Goal: Task Accomplishment & Management: Manage account settings

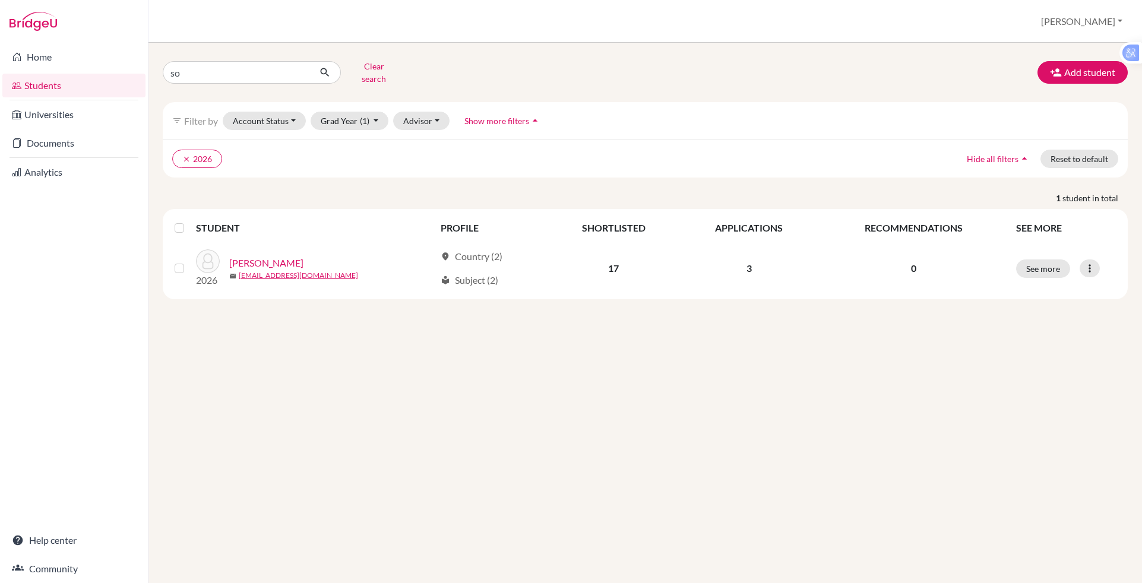
type input "s"
type input "[PERSON_NAME]"
click button "submit" at bounding box center [324, 72] width 31 height 23
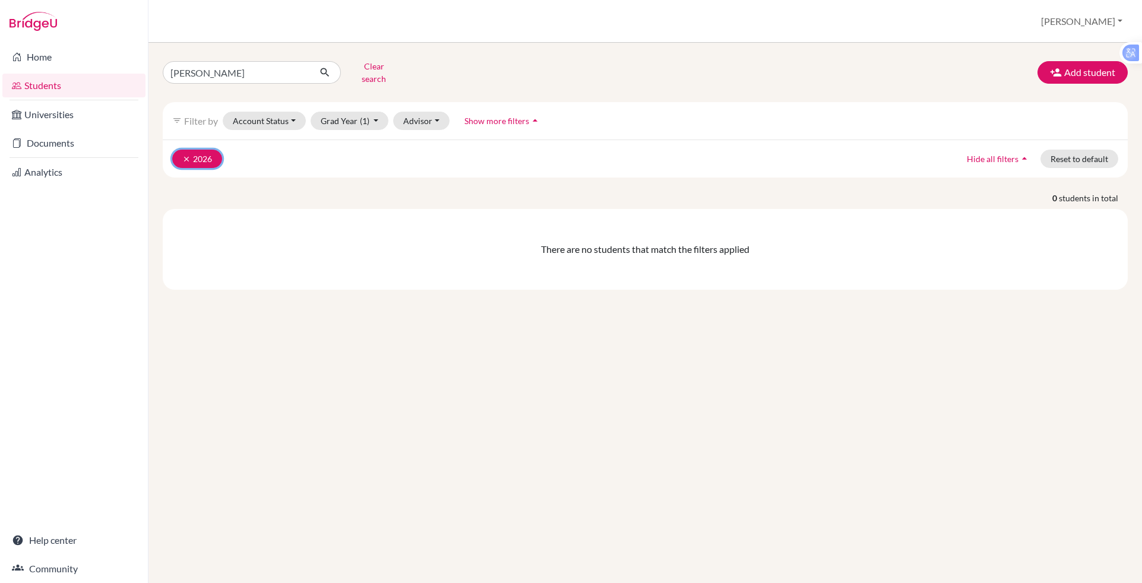
click at [201, 150] on button "clear 2026" at bounding box center [197, 159] width 50 height 18
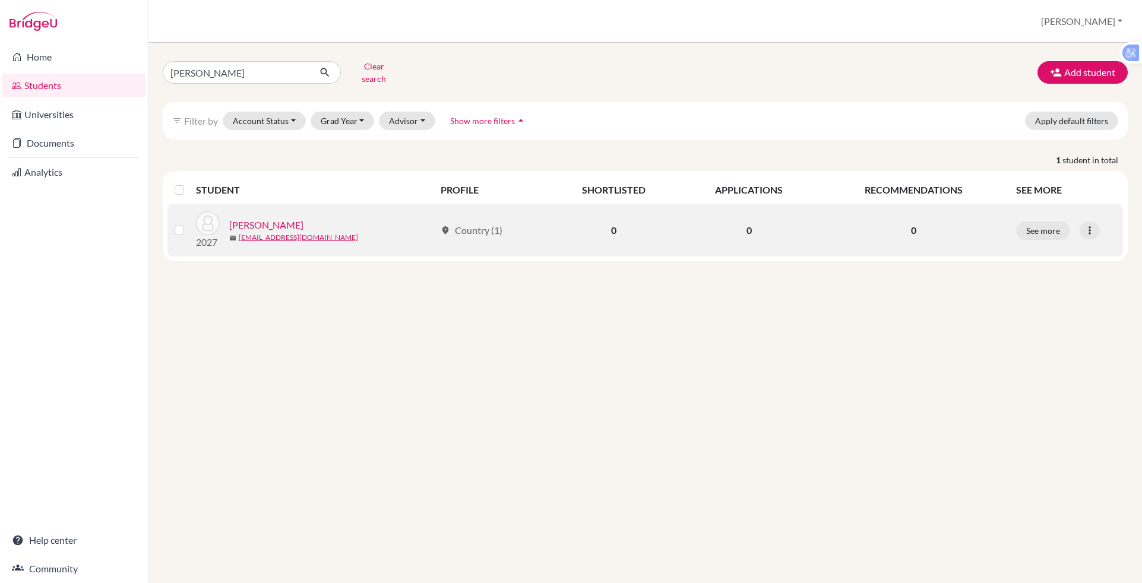
click at [252, 218] on link "Fang, Curtis" at bounding box center [266, 225] width 74 height 14
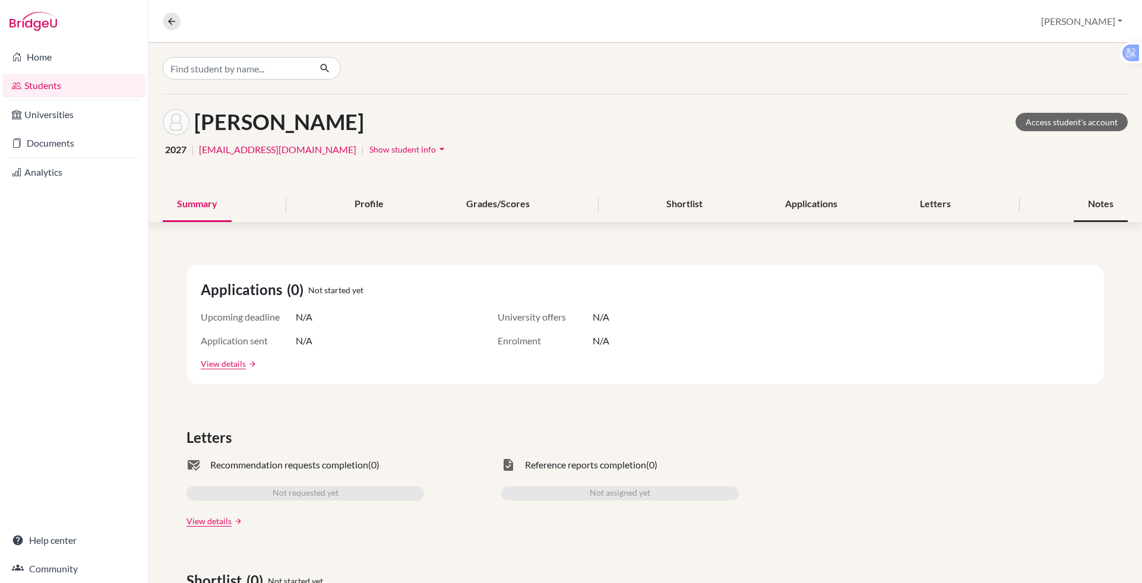
click at [1077, 201] on div "Notes" at bounding box center [1101, 204] width 54 height 35
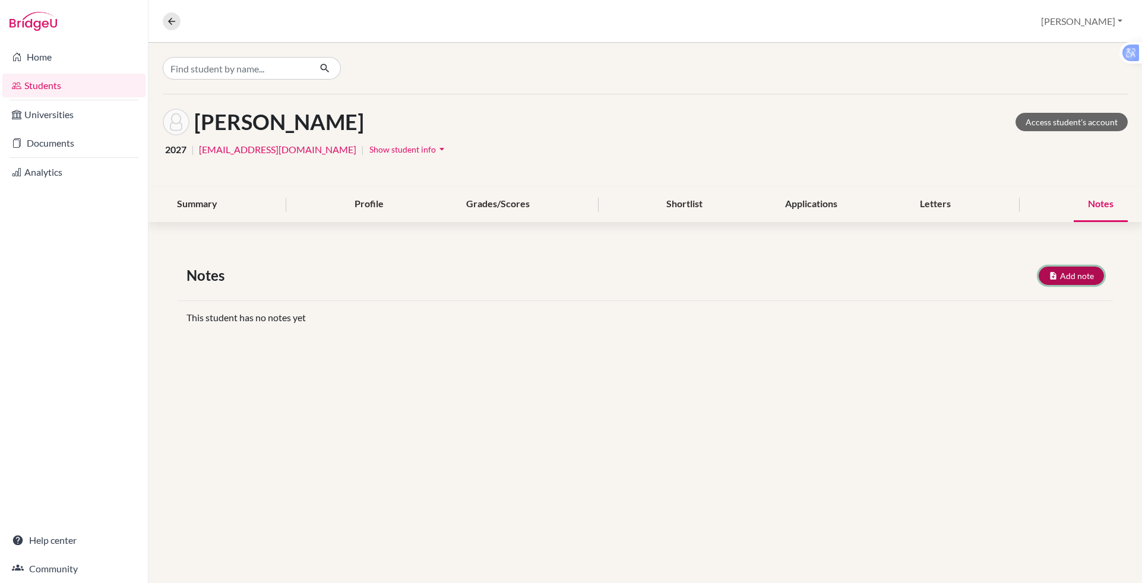
click at [1052, 274] on icon "button" at bounding box center [1053, 275] width 9 height 9
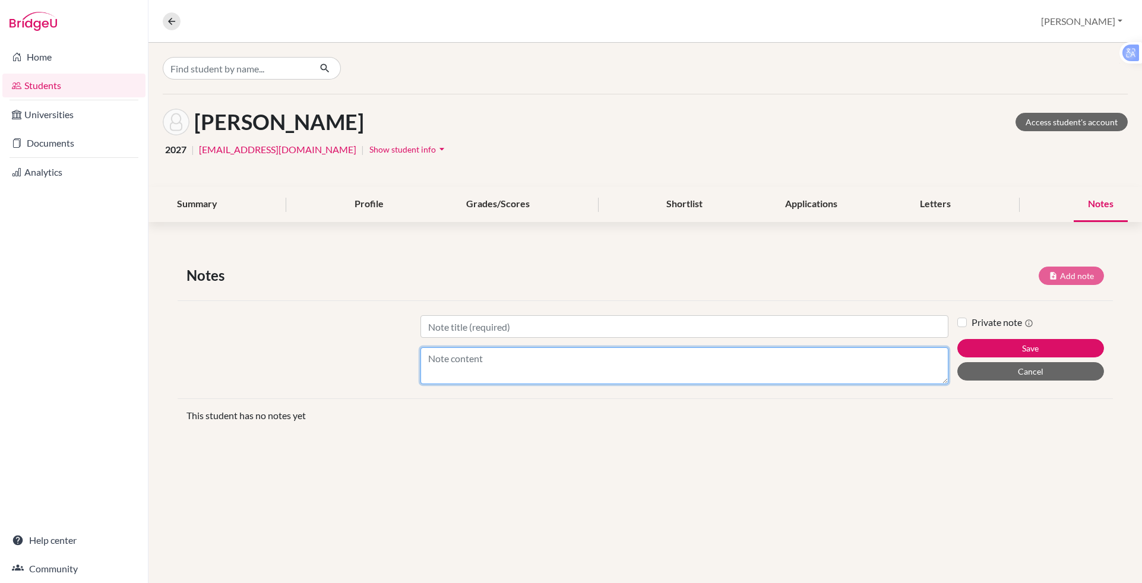
click at [518, 354] on textarea "Content" at bounding box center [684, 365] width 528 height 37
type textarea "S"
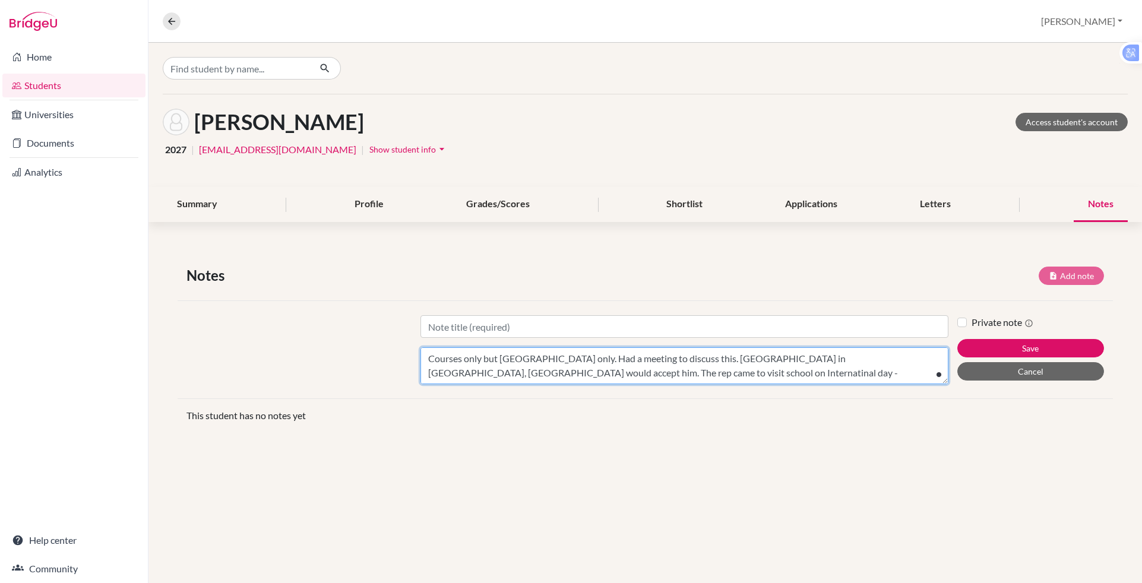
click at [597, 373] on textarea "Courses only but Canada only. Had a meeting to discuss this. St Mary's Universi…" at bounding box center [684, 365] width 528 height 37
type textarea "Courses only but Canada only. Had a meeting to discuss this. St Mary's Universi…"
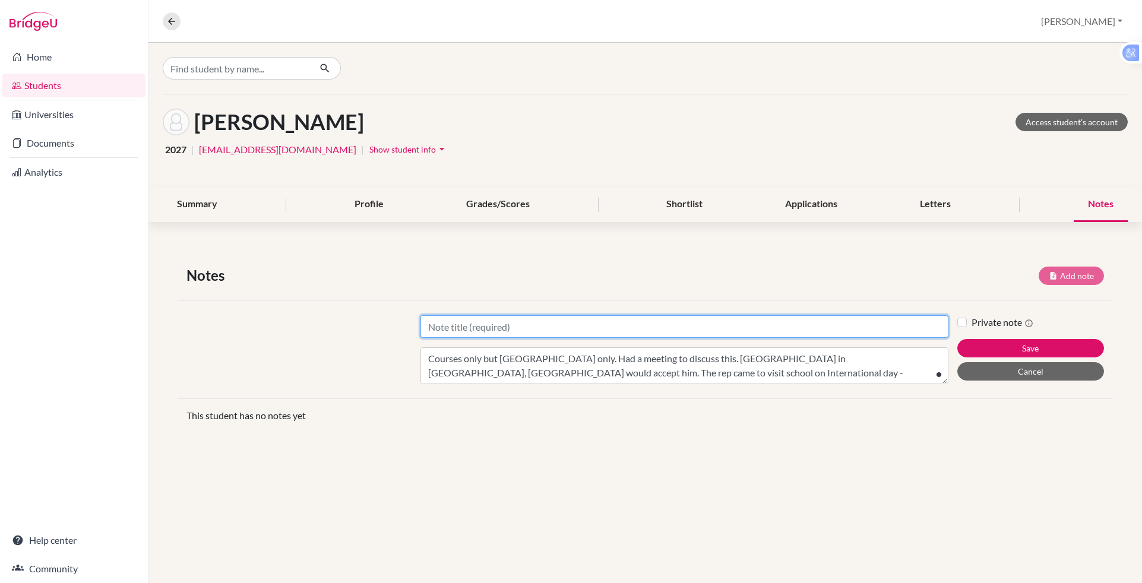
click at [429, 335] on input "Title" at bounding box center [684, 326] width 528 height 23
type input "Note"
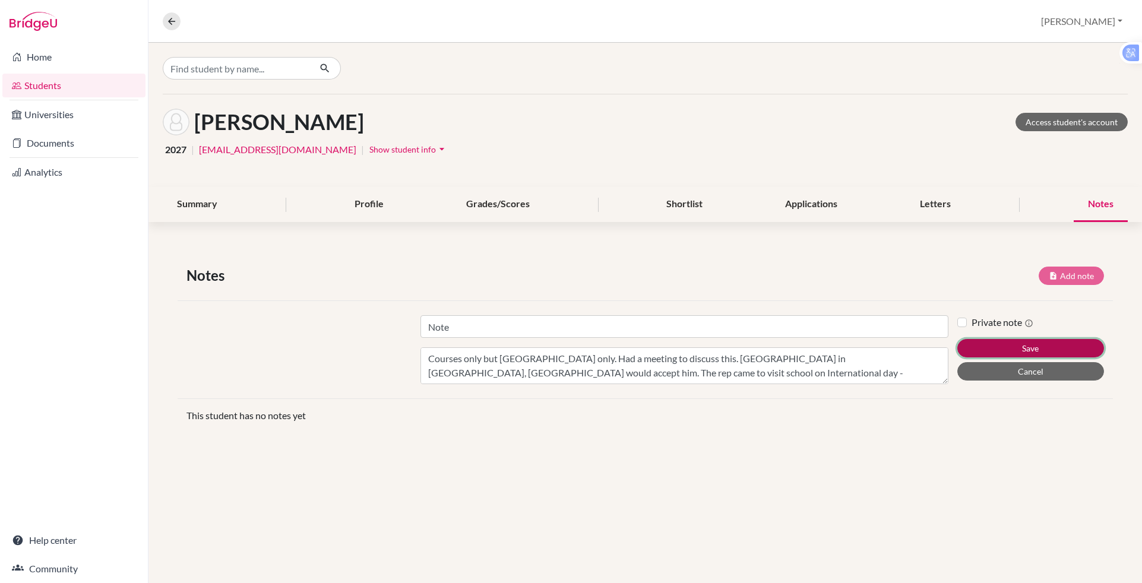
click at [985, 340] on button "Save" at bounding box center [1030, 348] width 147 height 18
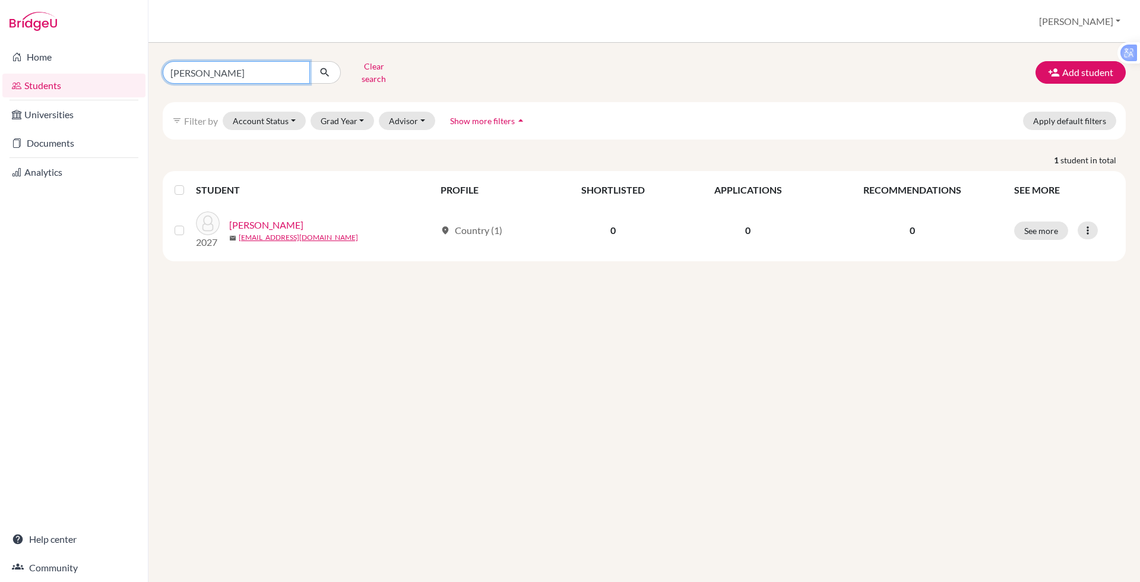
click at [213, 78] on input "curtis" at bounding box center [236, 72] width 147 height 23
type input "c"
type input "tue anh hoang"
click button "submit" at bounding box center [324, 72] width 31 height 23
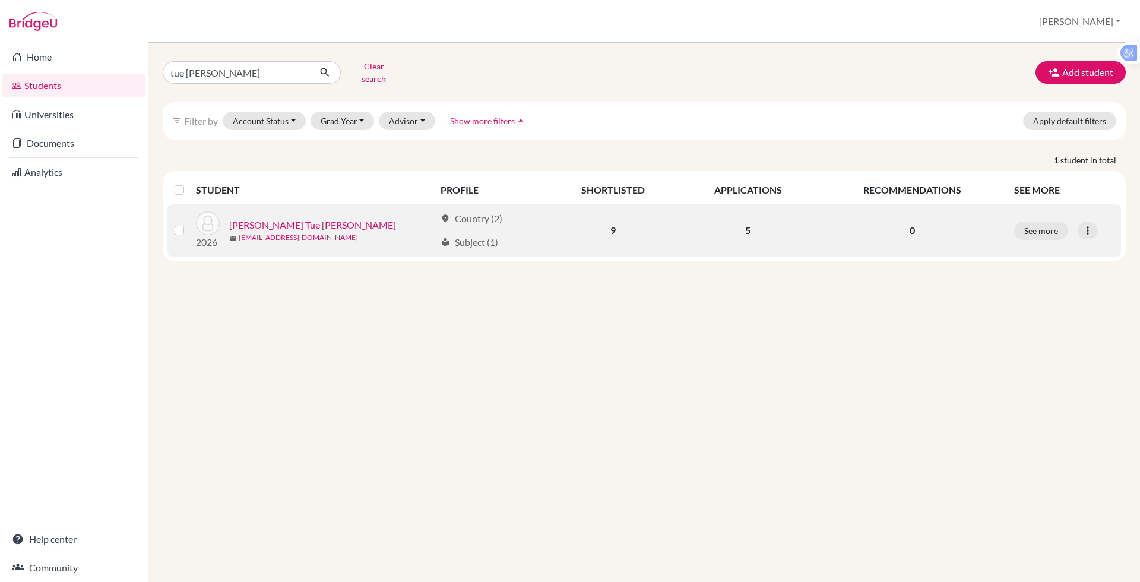
click at [284, 220] on link "Nguyen, Hoang Tue Anh" at bounding box center [312, 225] width 167 height 14
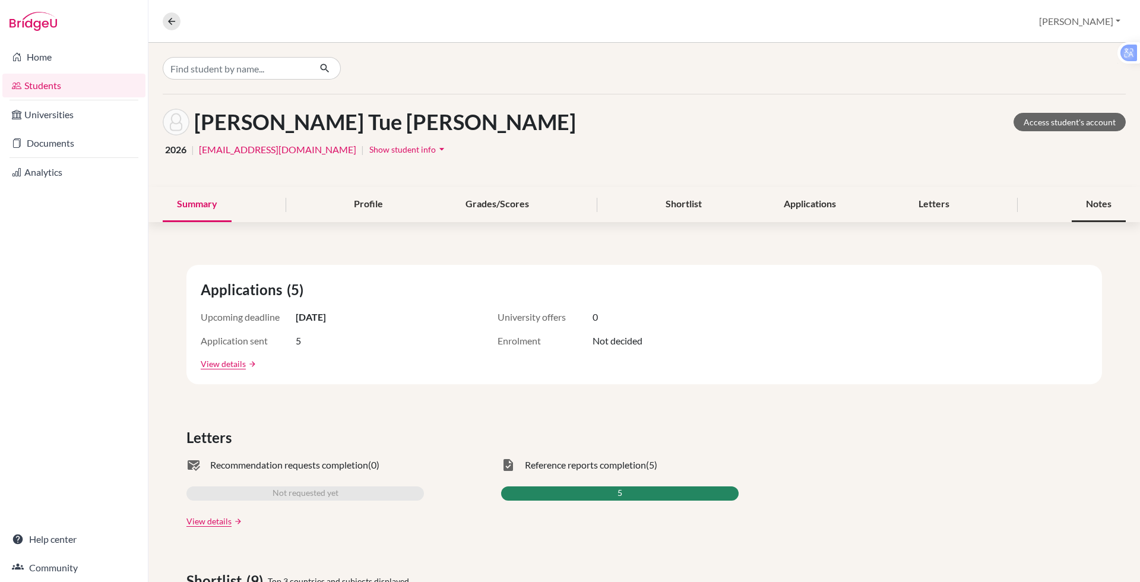
click at [1080, 206] on div "Notes" at bounding box center [1099, 204] width 54 height 35
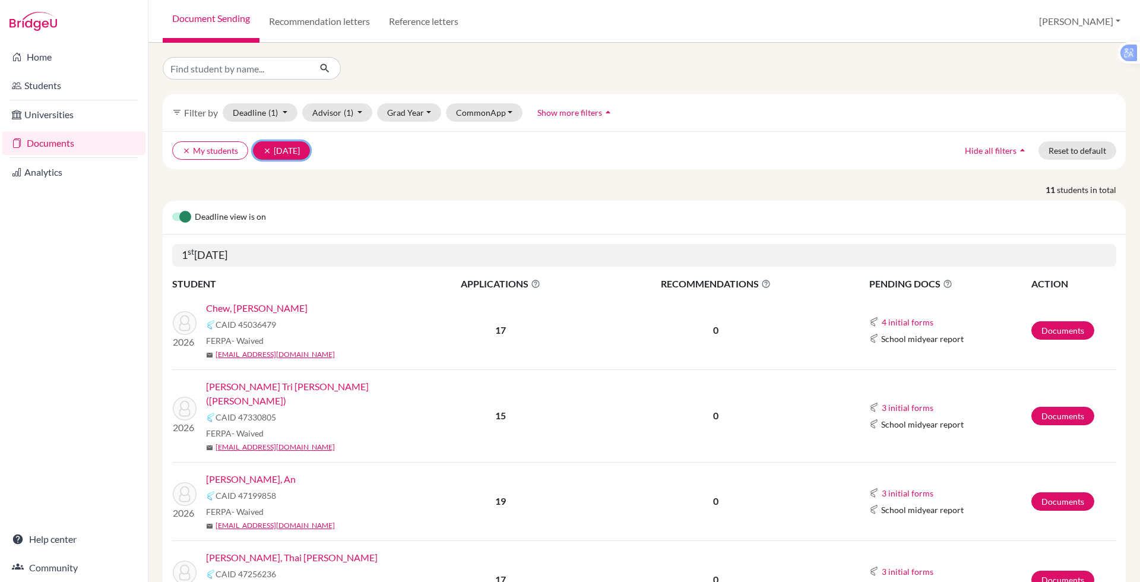
click at [265, 151] on icon "clear" at bounding box center [267, 151] width 8 height 8
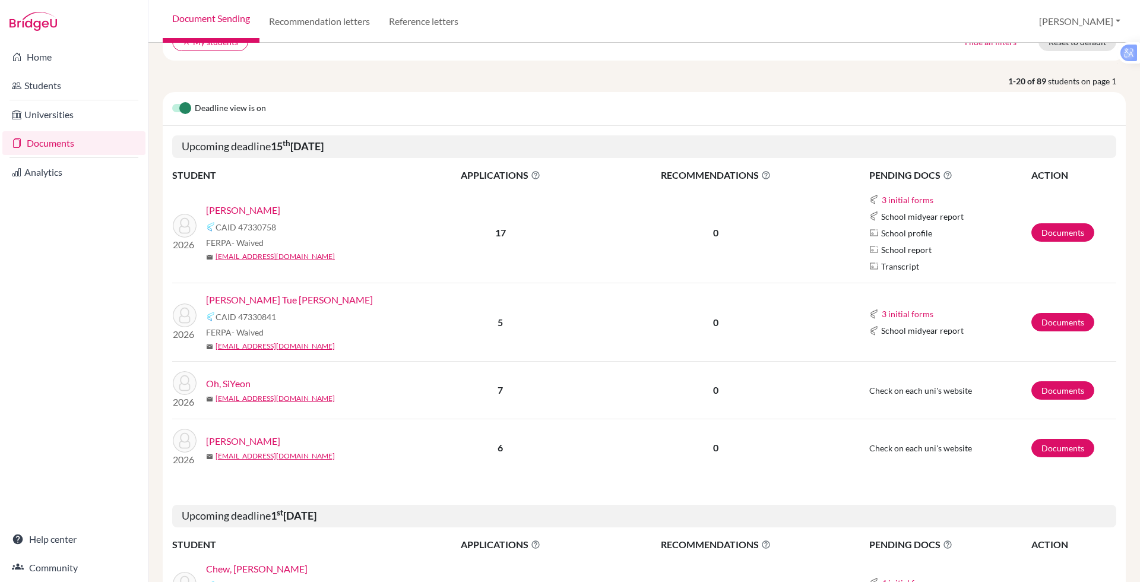
scroll to position [109, 0]
click at [260, 296] on link "[PERSON_NAME] Tue [PERSON_NAME]" at bounding box center [289, 299] width 167 height 14
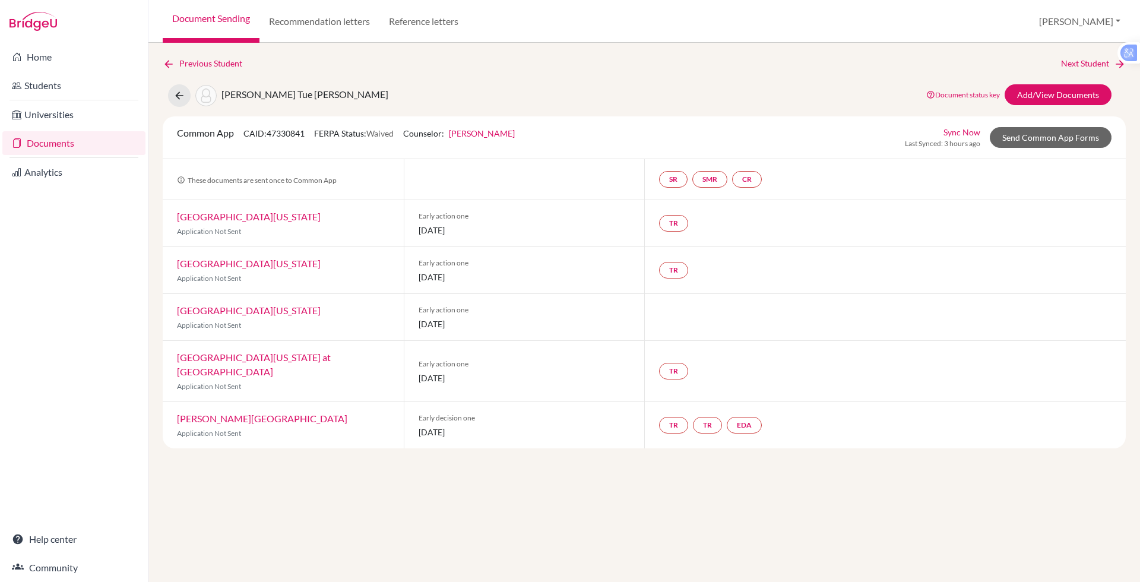
click at [533, 68] on div "Previous Student Next Student" at bounding box center [644, 63] width 963 height 13
click at [56, 19] on img at bounding box center [34, 21] width 48 height 19
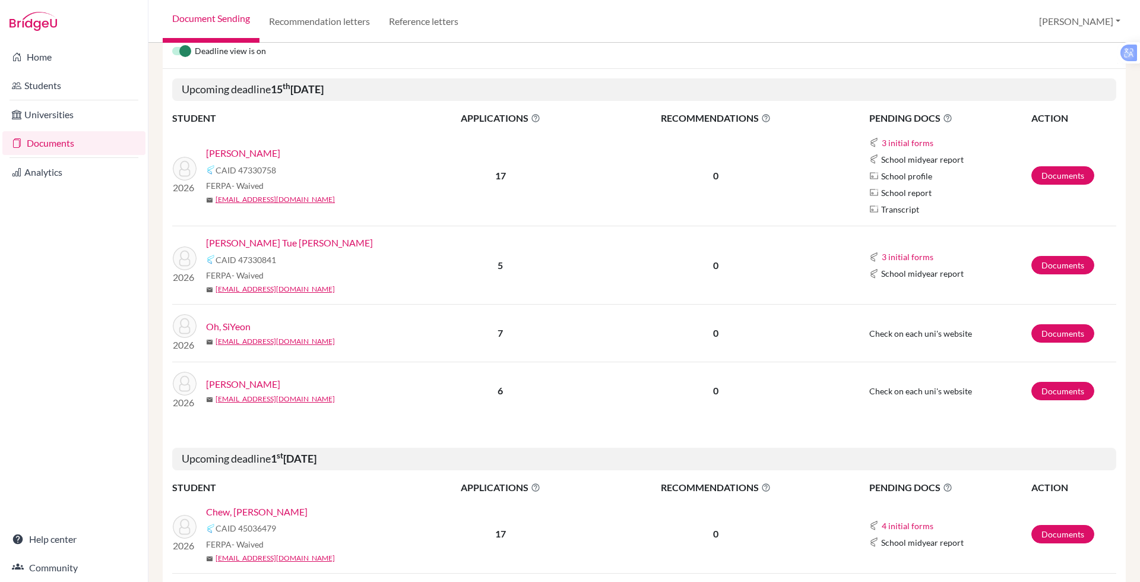
scroll to position [168, 0]
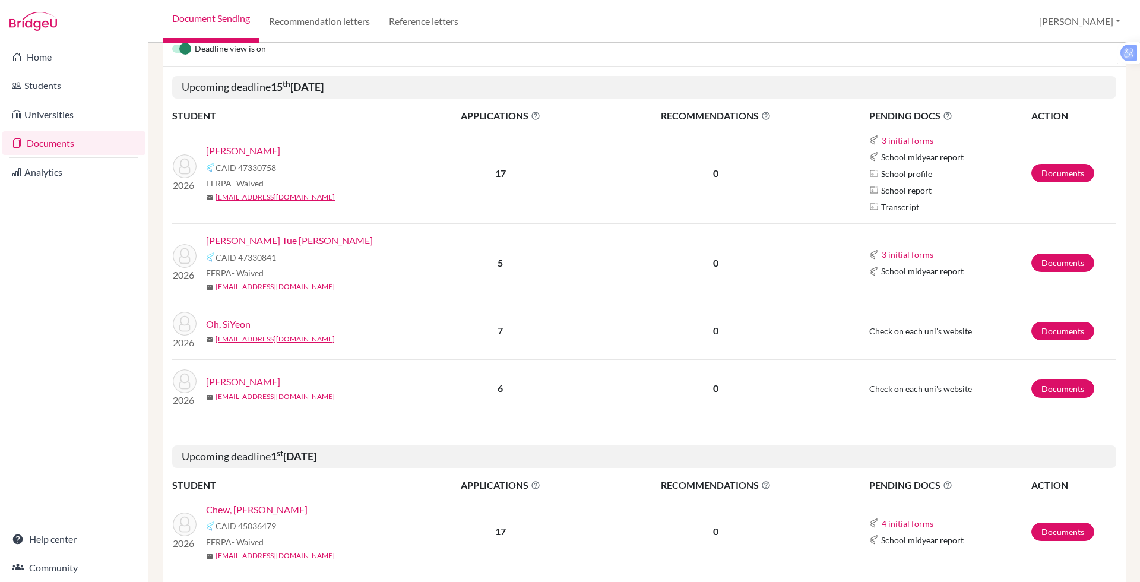
click at [257, 378] on link "[PERSON_NAME]" at bounding box center [243, 382] width 74 height 14
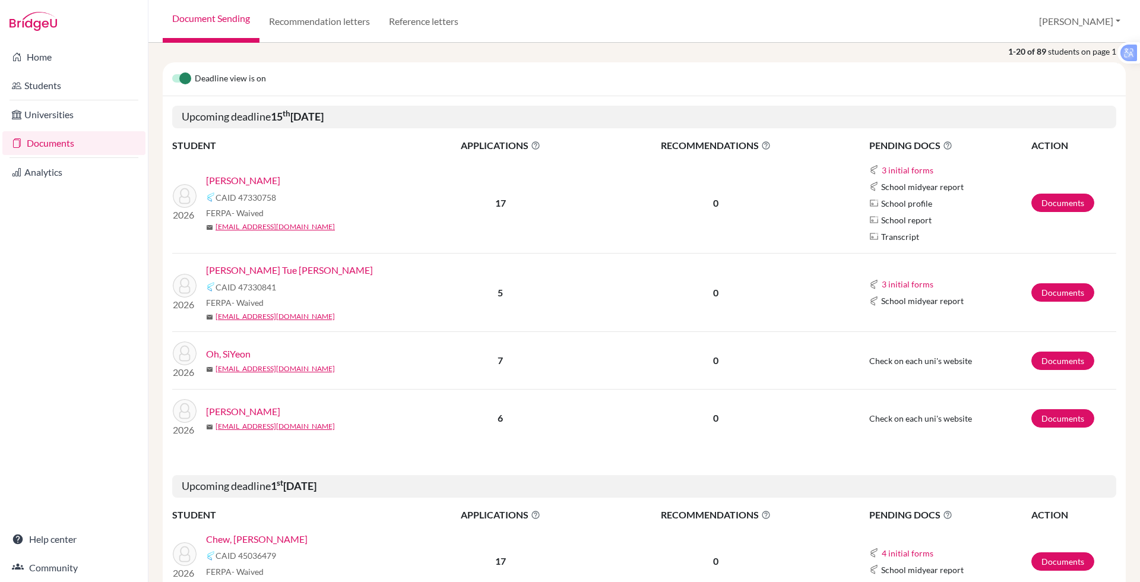
scroll to position [133, 0]
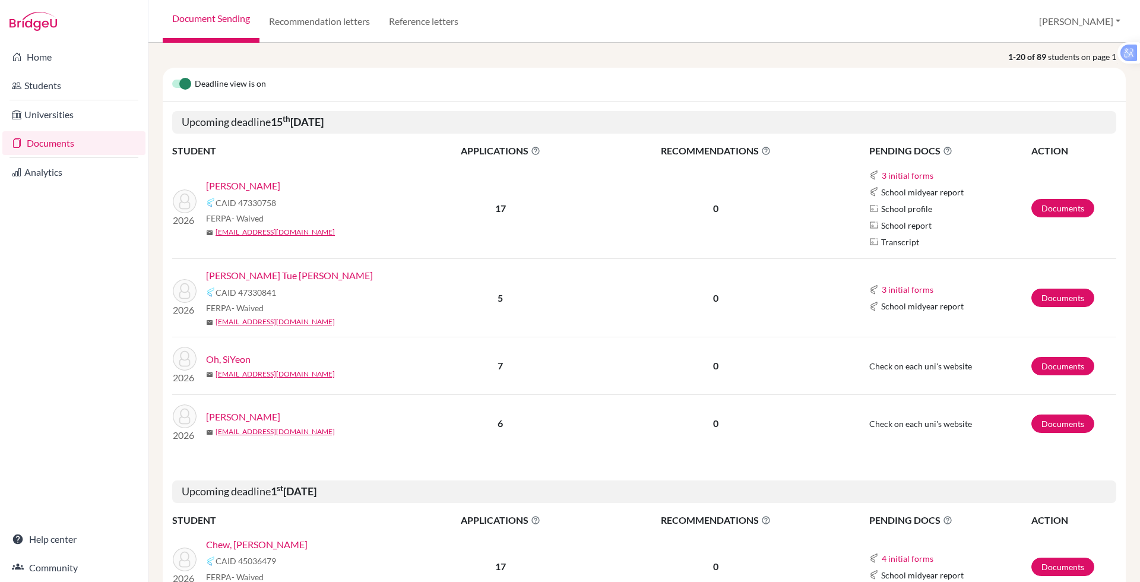
click at [489, 96] on div "Deadline view is on" at bounding box center [644, 85] width 963 height 34
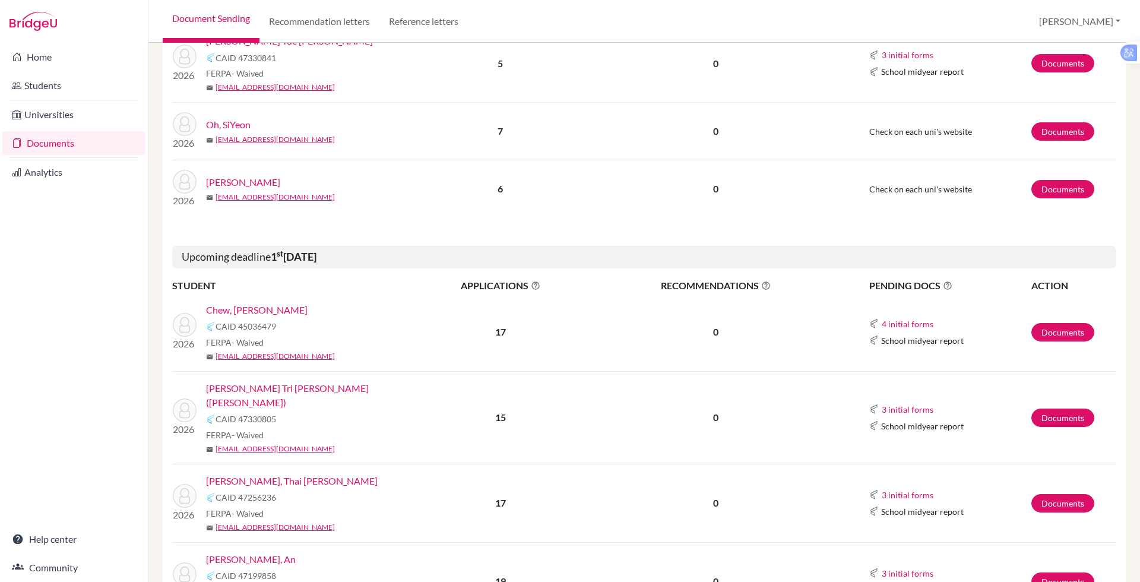
scroll to position [368, 0]
click at [286, 388] on link "[PERSON_NAME] Tri [PERSON_NAME] ([PERSON_NAME])" at bounding box center [312, 395] width 212 height 29
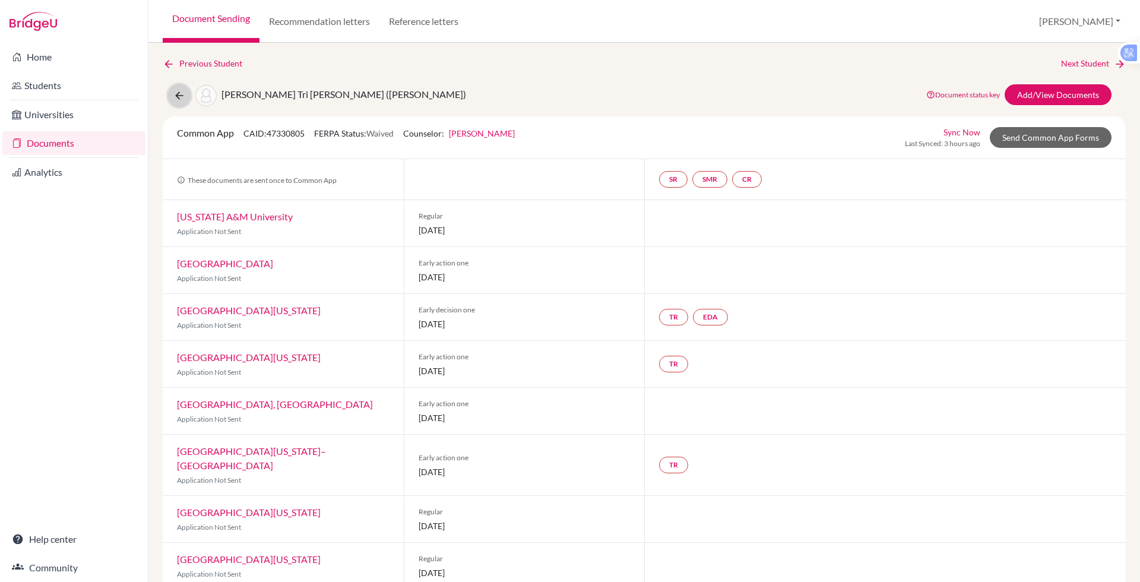
click at [174, 96] on icon at bounding box center [179, 96] width 12 height 12
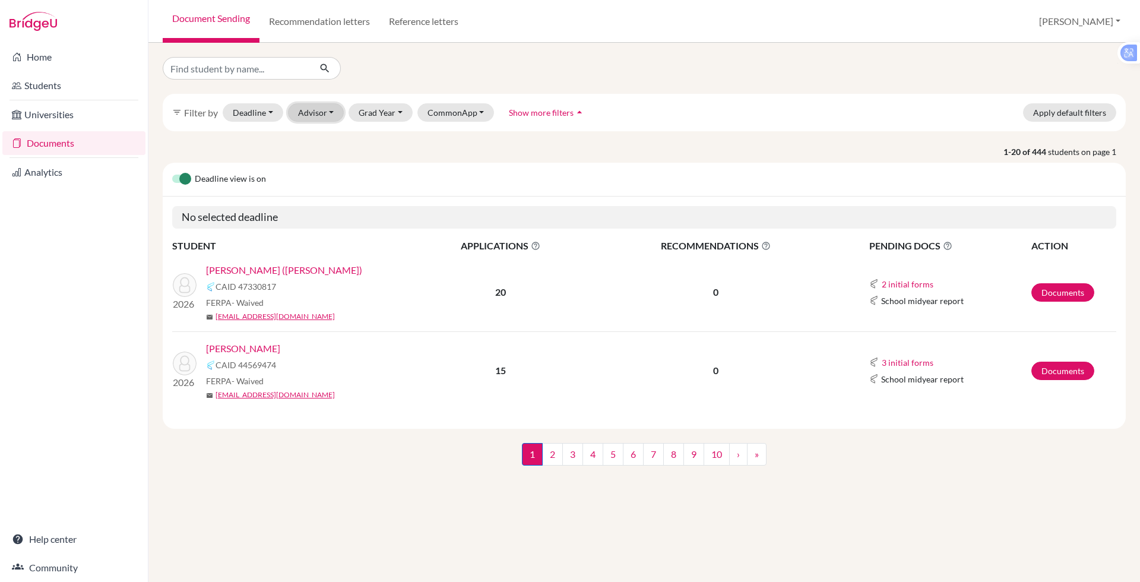
click at [312, 110] on button "Advisor" at bounding box center [316, 112] width 56 height 18
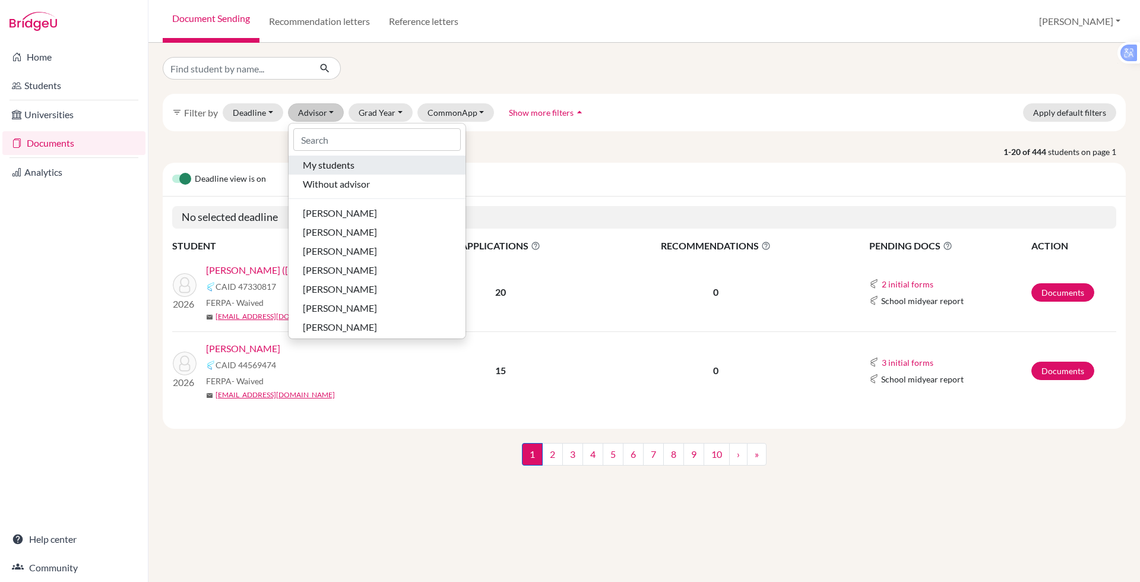
click at [330, 159] on span "My students" at bounding box center [329, 165] width 52 height 14
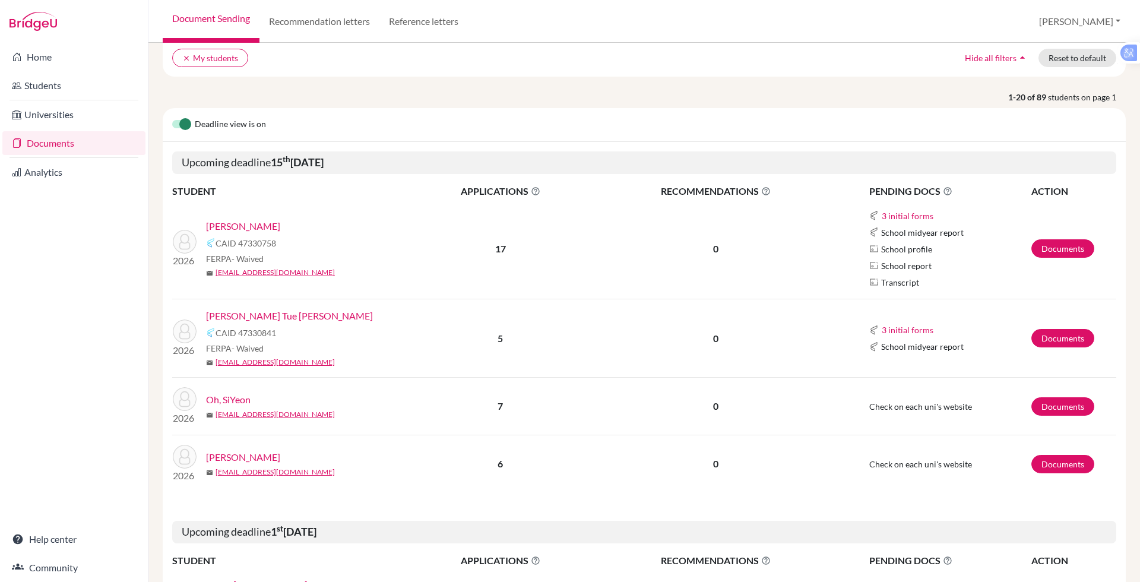
scroll to position [94, 0]
click at [270, 314] on link "[PERSON_NAME] Tue [PERSON_NAME]" at bounding box center [289, 315] width 167 height 14
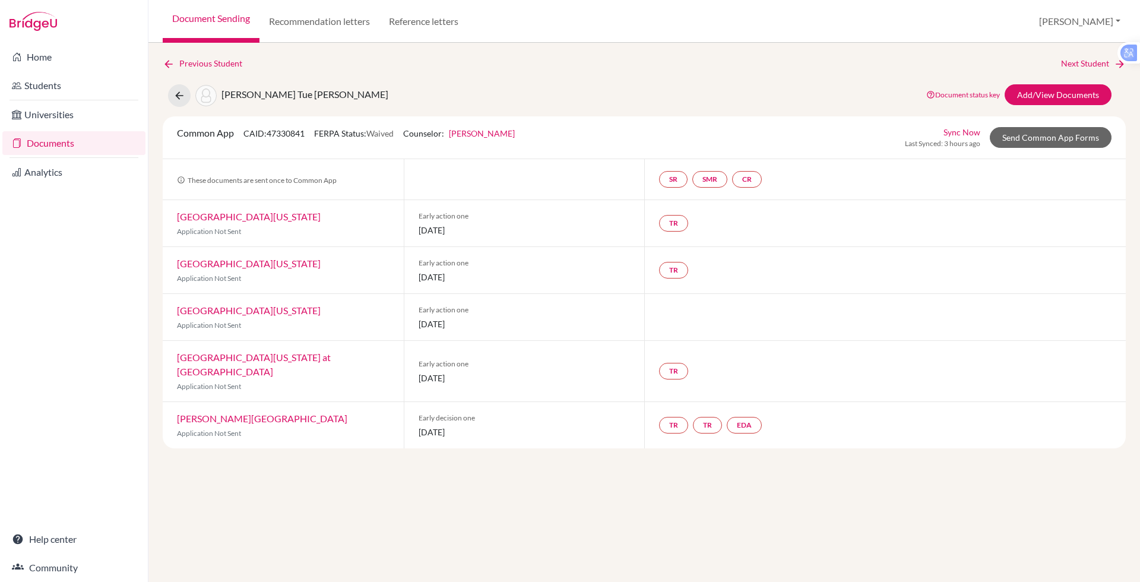
click at [924, 402] on div "TR TR EDA" at bounding box center [885, 425] width 482 height 46
click at [1021, 93] on link "Add/View Documents" at bounding box center [1058, 94] width 107 height 21
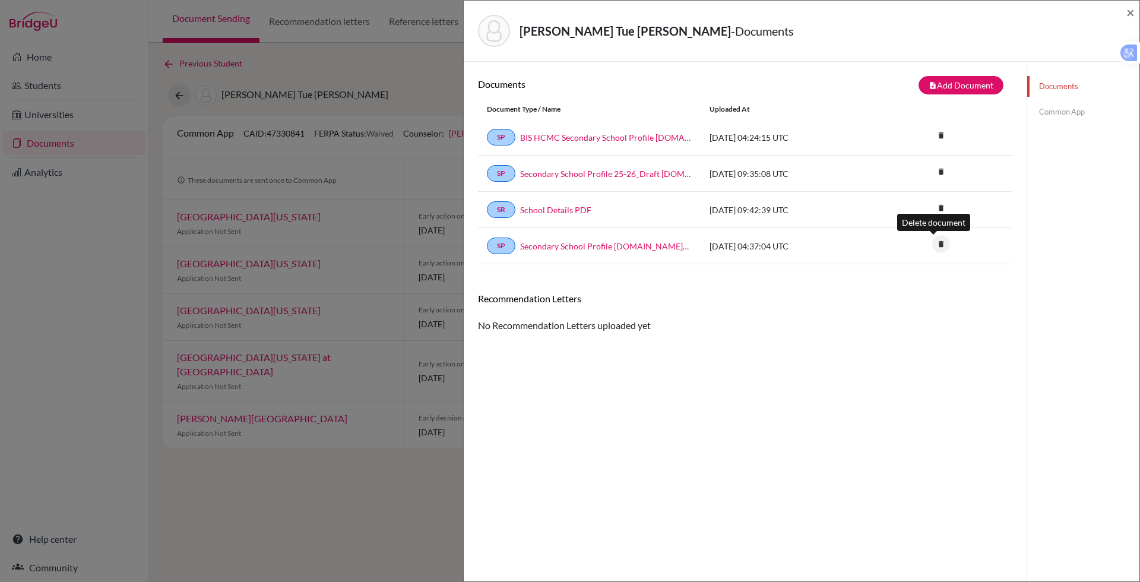
click at [932, 249] on icon "delete" at bounding box center [941, 244] width 18 height 18
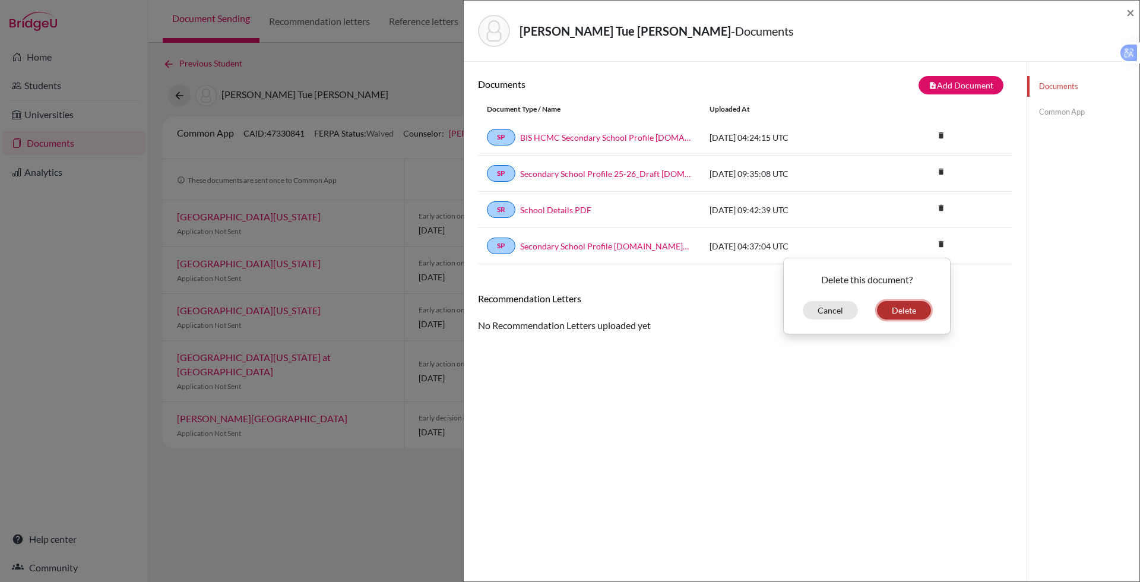
click at [899, 311] on button "Delete" at bounding box center [904, 310] width 54 height 18
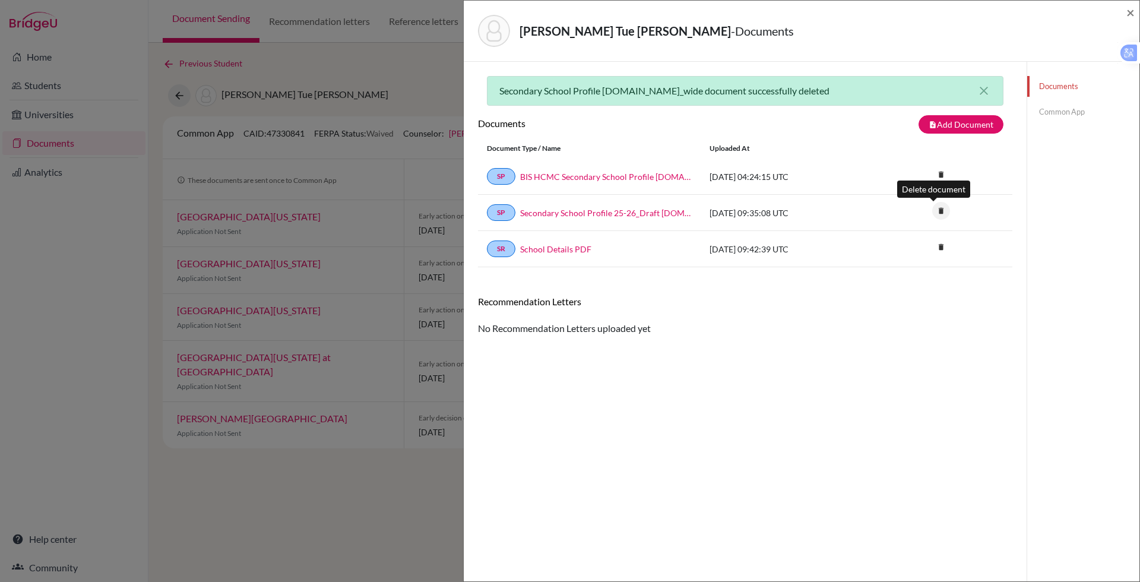
click at [932, 211] on icon "delete" at bounding box center [941, 211] width 18 height 18
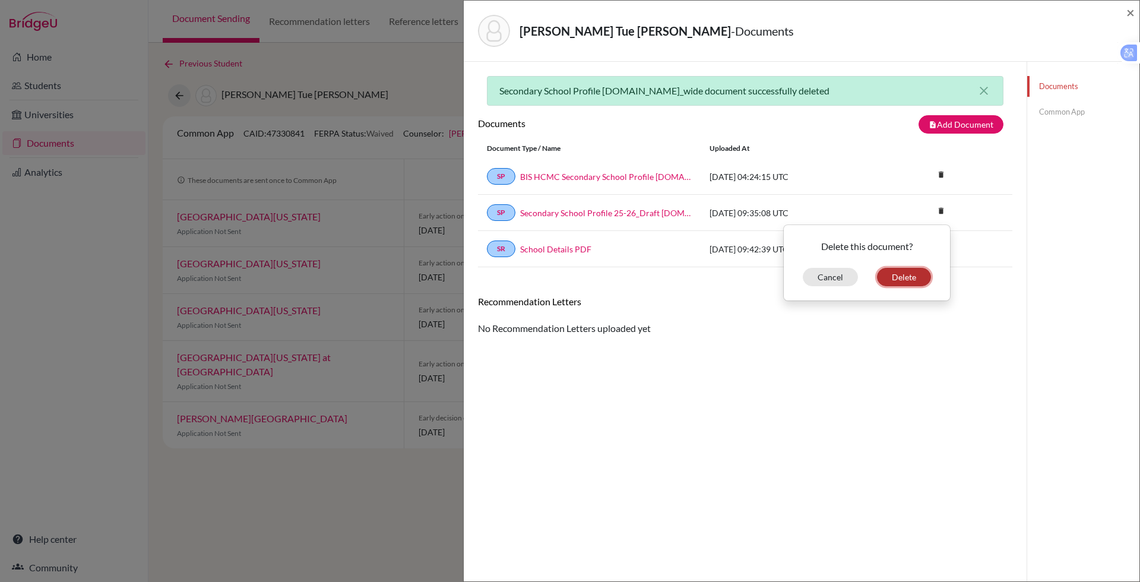
click at [889, 279] on button "Delete" at bounding box center [904, 277] width 54 height 18
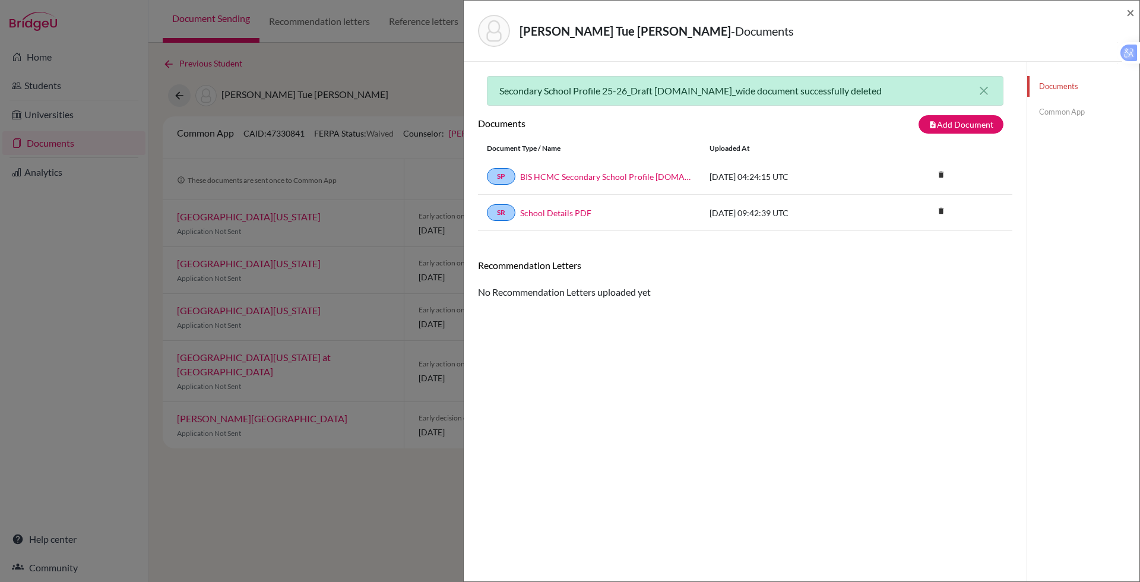
click at [1052, 111] on link "Common App" at bounding box center [1083, 112] width 112 height 21
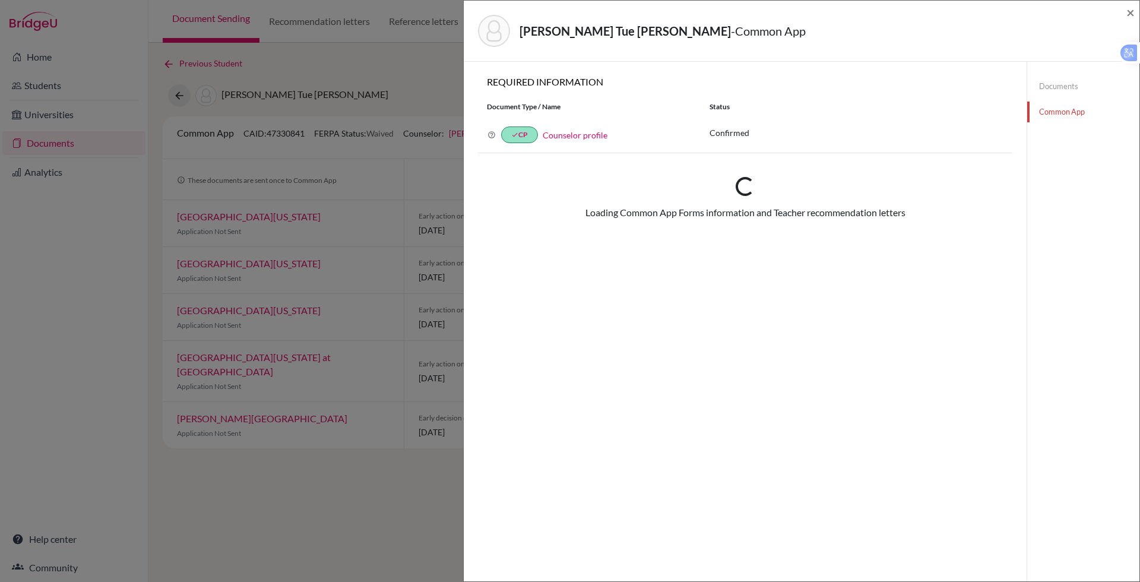
click at [1052, 111] on link "Common App" at bounding box center [1083, 112] width 112 height 21
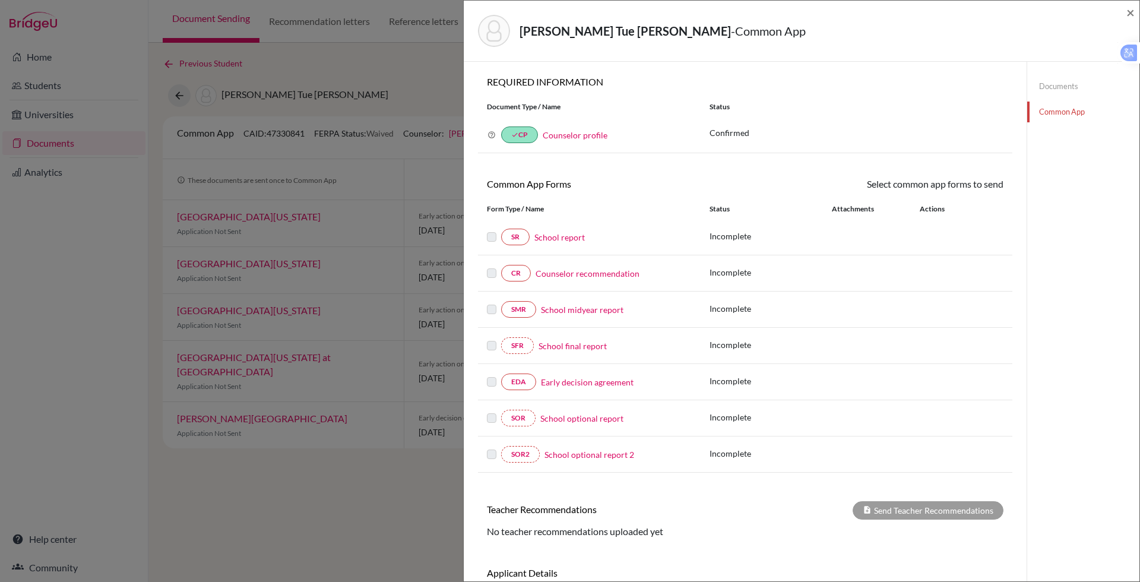
click at [1050, 111] on link "Common App" at bounding box center [1083, 112] width 112 height 21
click at [1050, 84] on link "Documents" at bounding box center [1083, 86] width 112 height 21
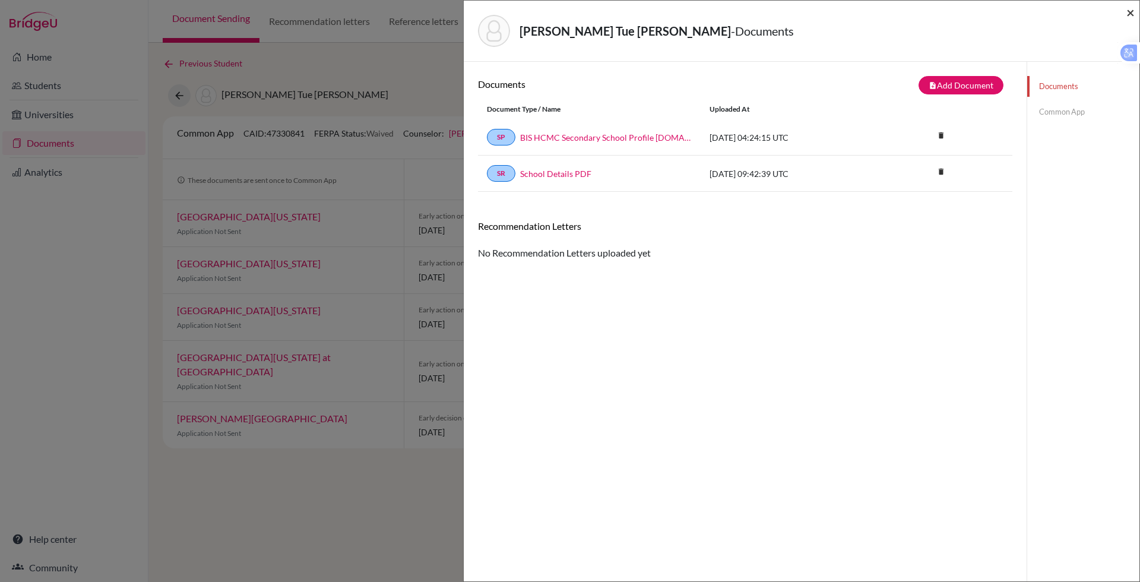
click at [1128, 13] on span "×" at bounding box center [1131, 12] width 8 height 17
